Goal: Navigation & Orientation: Find specific page/section

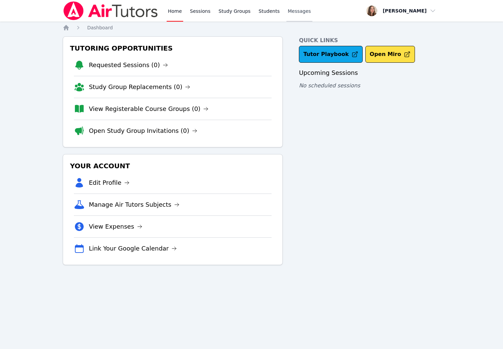
click at [288, 6] on link "Messages" at bounding box center [299, 11] width 26 height 22
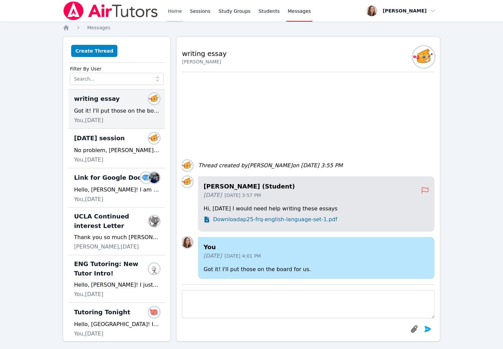
click at [168, 9] on link "Home" at bounding box center [175, 11] width 17 height 22
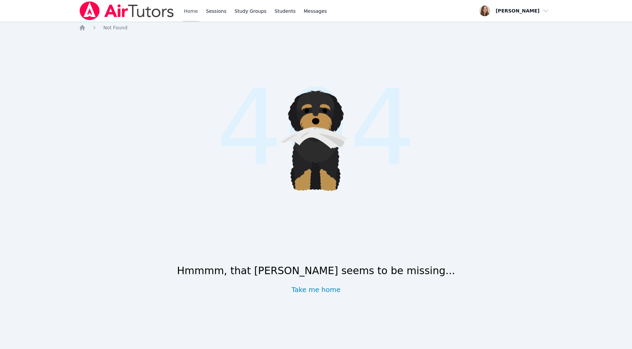
click at [192, 12] on link "Home" at bounding box center [191, 11] width 17 height 22
